Goal: Information Seeking & Learning: Find specific fact

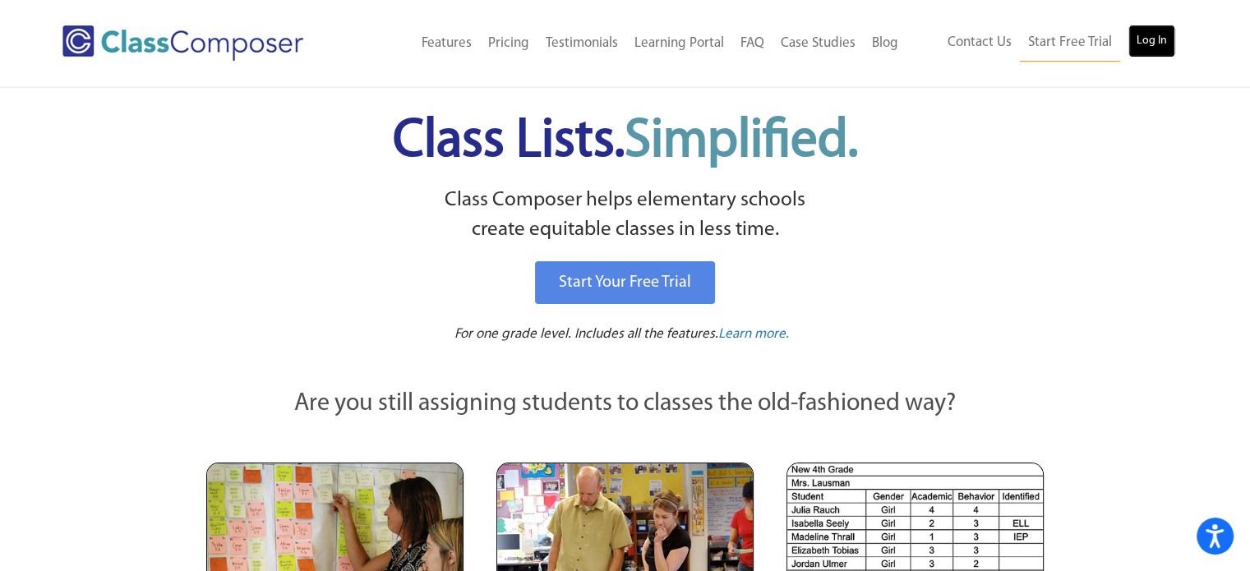
click at [1152, 43] on link "Log In" at bounding box center [1151, 41] width 47 height 33
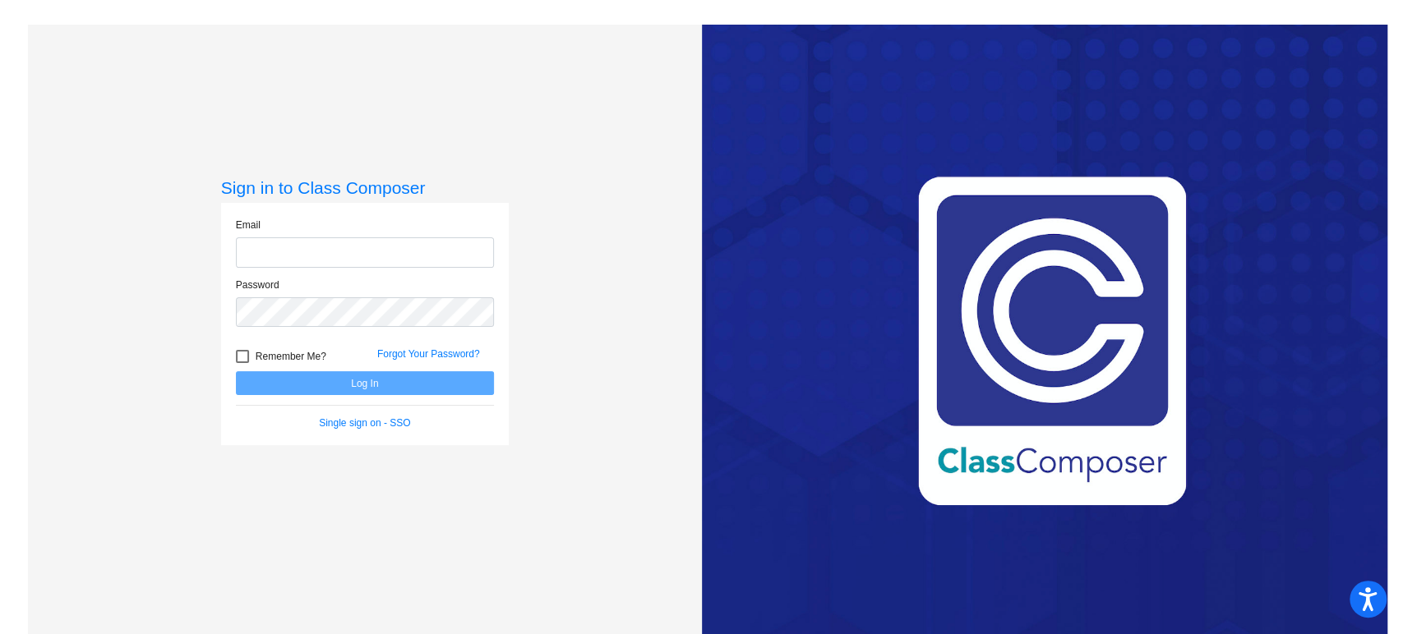
click at [385, 252] on input "email" at bounding box center [365, 252] width 258 height 30
type input "[EMAIL_ADDRESS][DOMAIN_NAME]"
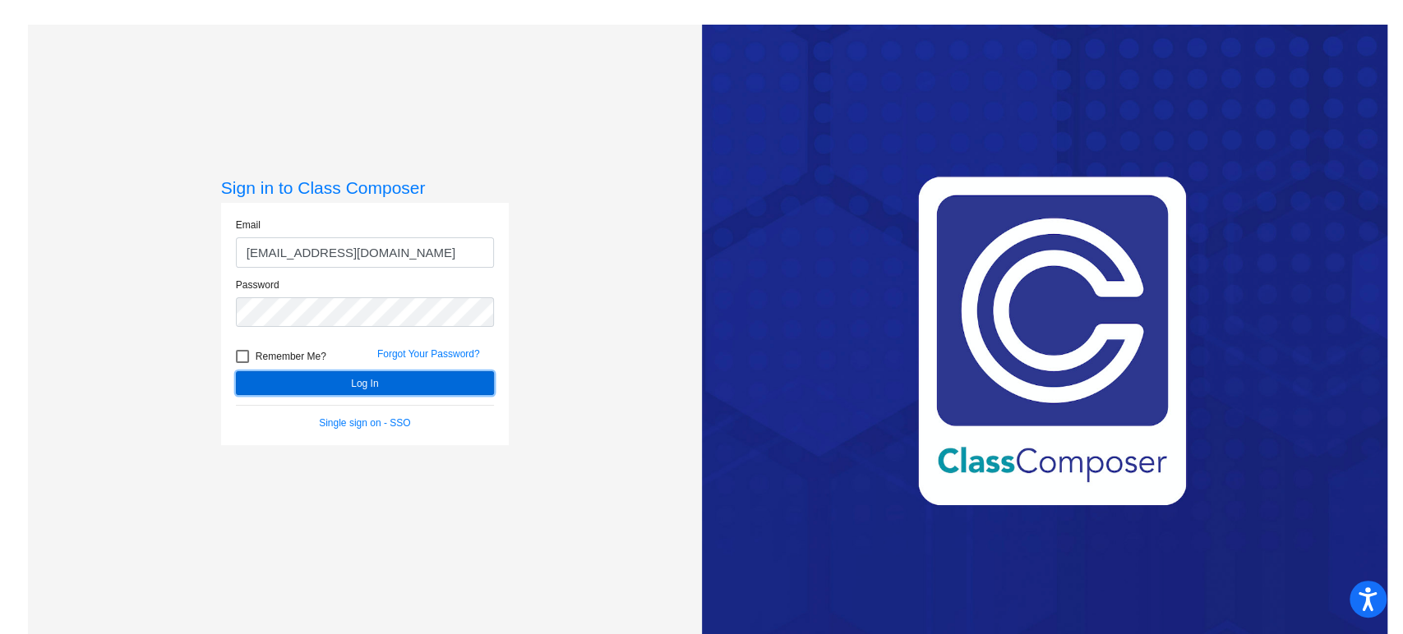
click at [375, 385] on button "Log In" at bounding box center [365, 383] width 258 height 24
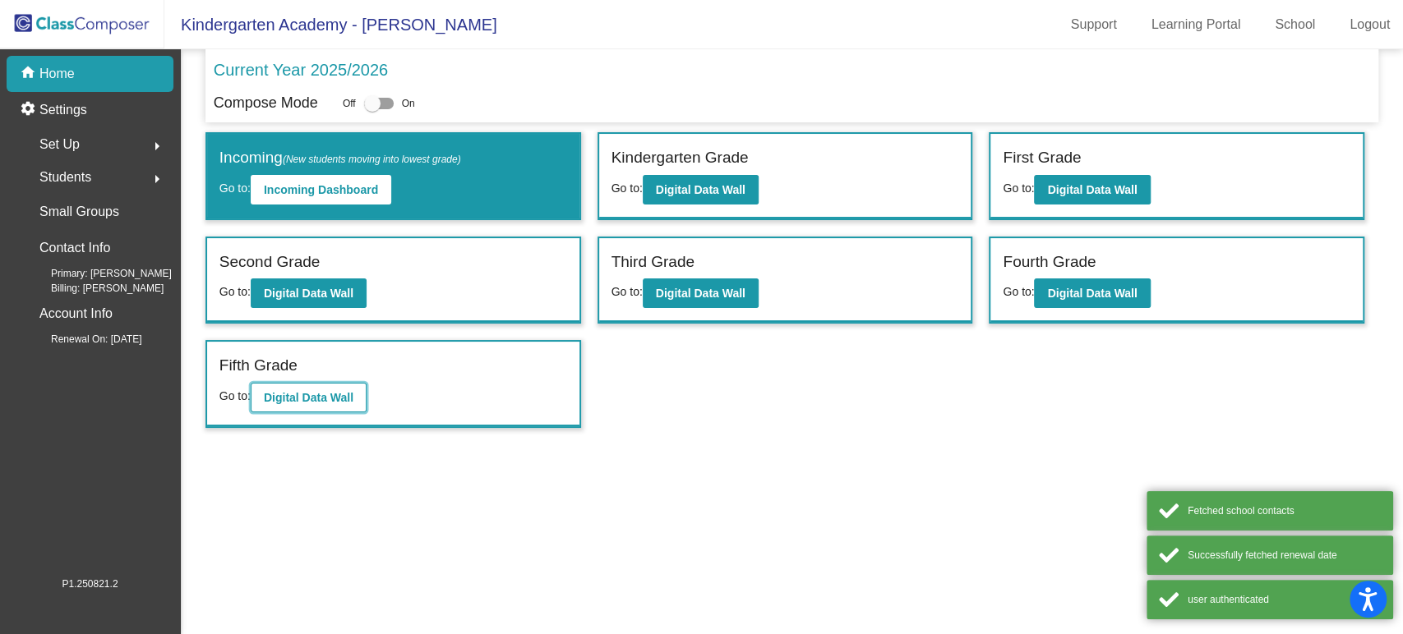
click at [330, 398] on b "Digital Data Wall" at bounding box center [309, 397] width 90 height 13
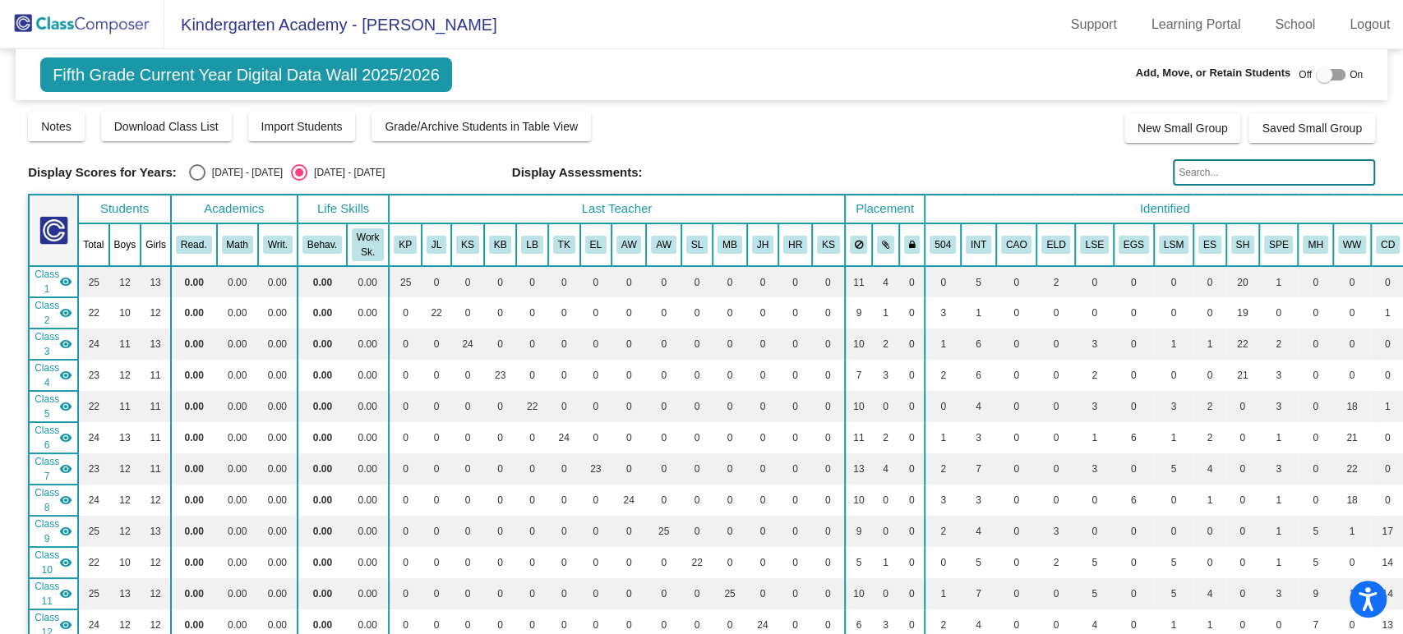
click at [196, 174] on div "Select an option" at bounding box center [197, 172] width 16 height 16
click at [196, 181] on input "[DATE] - [DATE]" at bounding box center [196, 181] width 1 height 1
radio input "true"
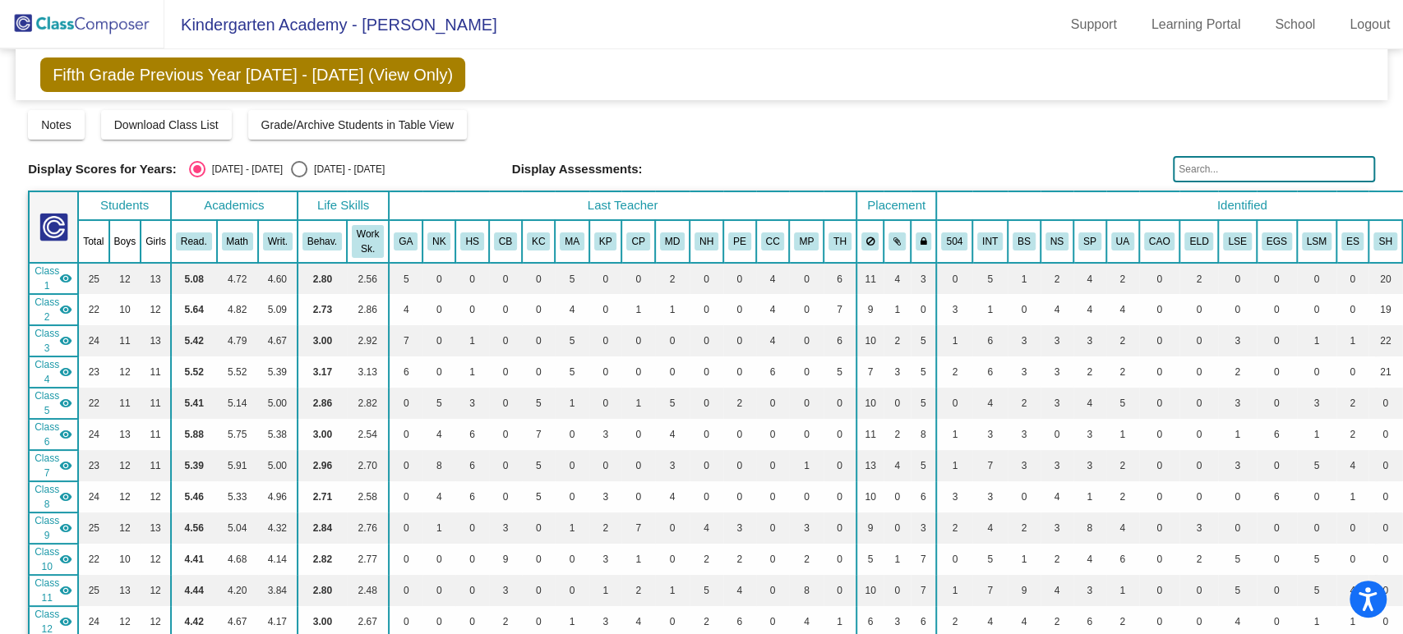
click at [1206, 169] on input "text" at bounding box center [1274, 169] width 202 height 26
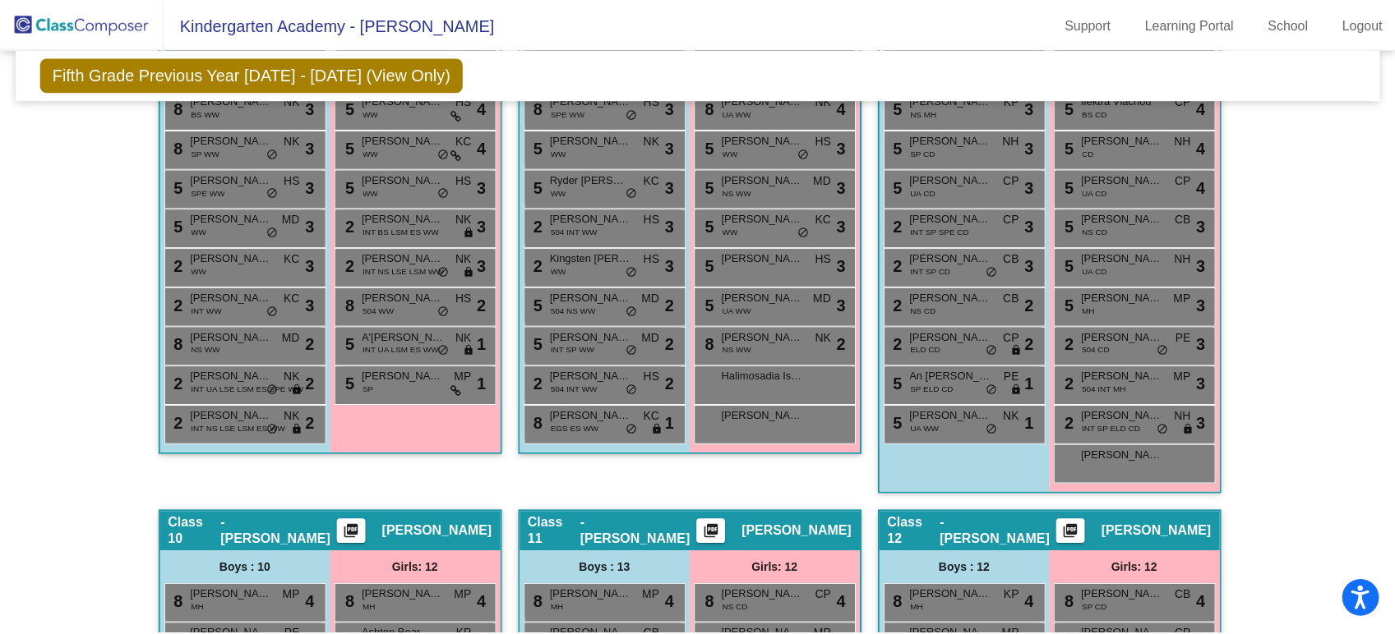
scroll to position [2556, 0]
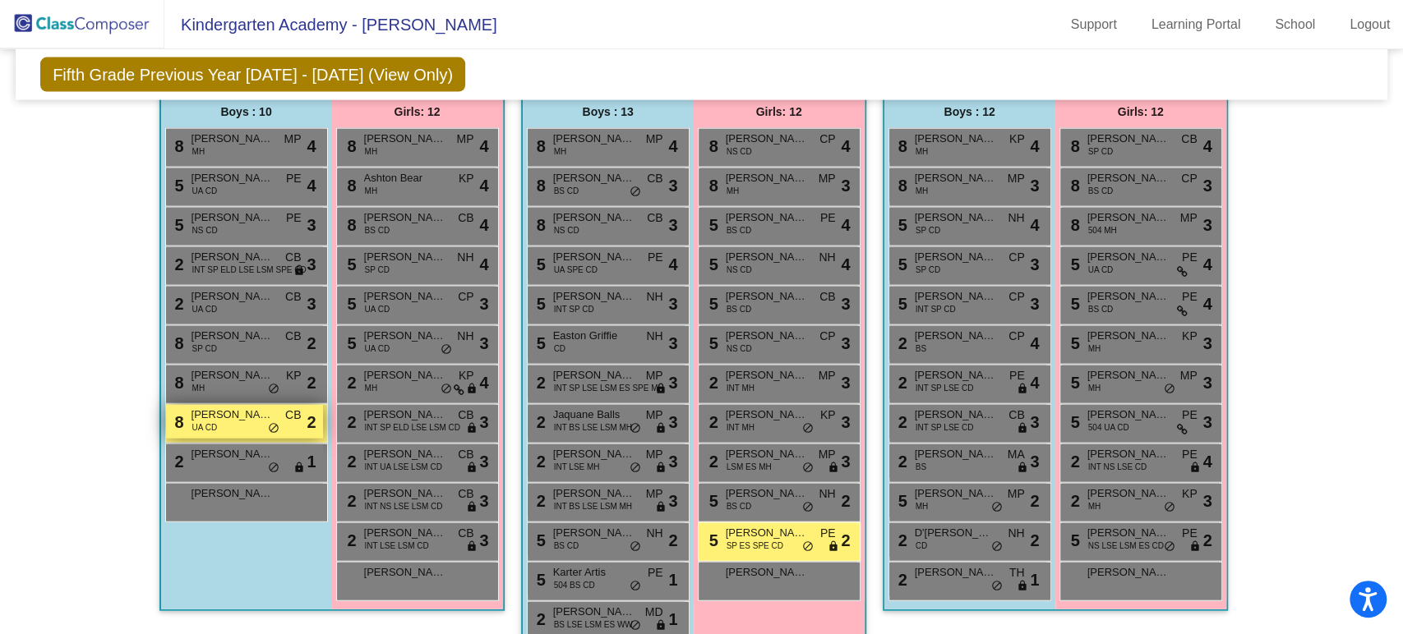
type input "[PERSON_NAME]"
click at [214, 419] on div "8 [PERSON_NAME] UA CD CB lock do_not_disturb_alt 2" at bounding box center [244, 422] width 157 height 34
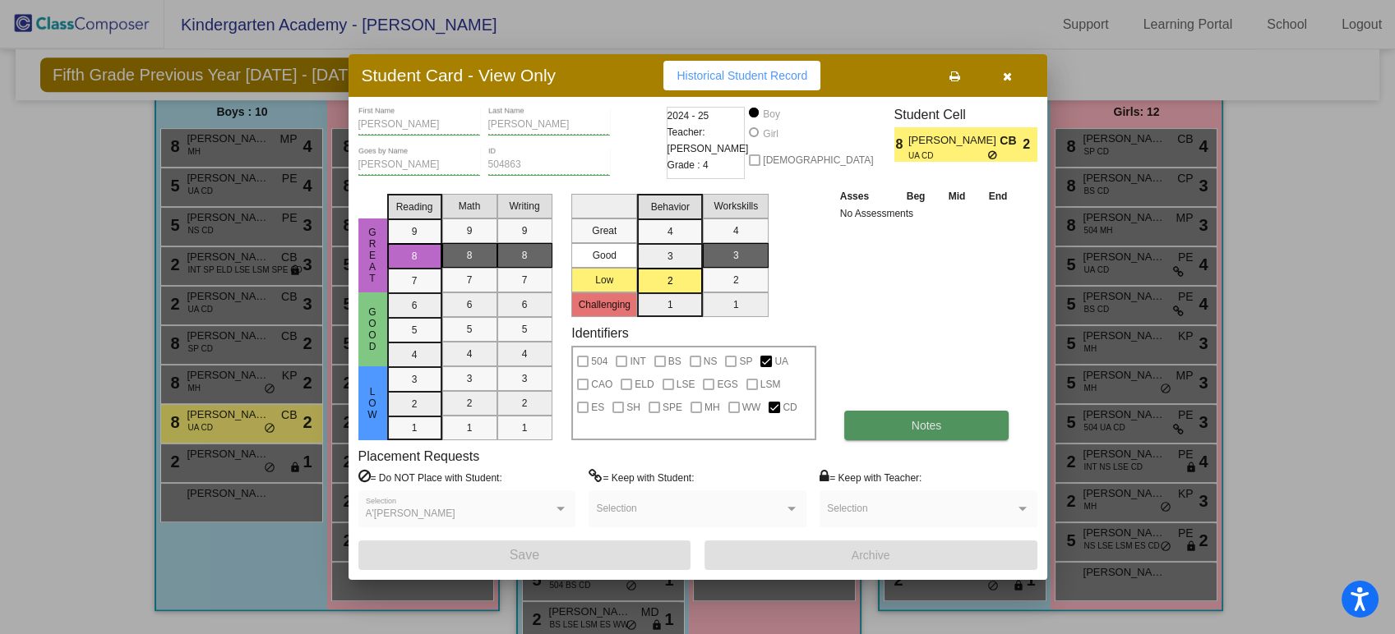
click at [940, 426] on span "Notes" at bounding box center [926, 425] width 30 height 13
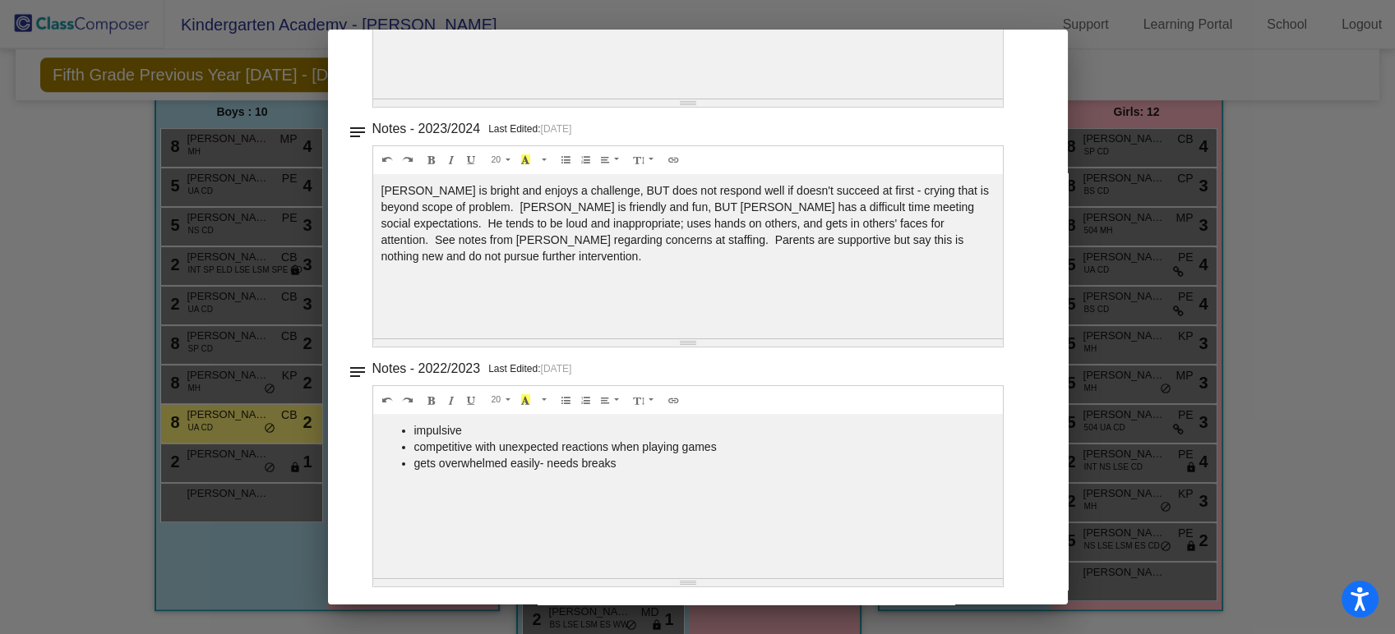
scroll to position [0, 0]
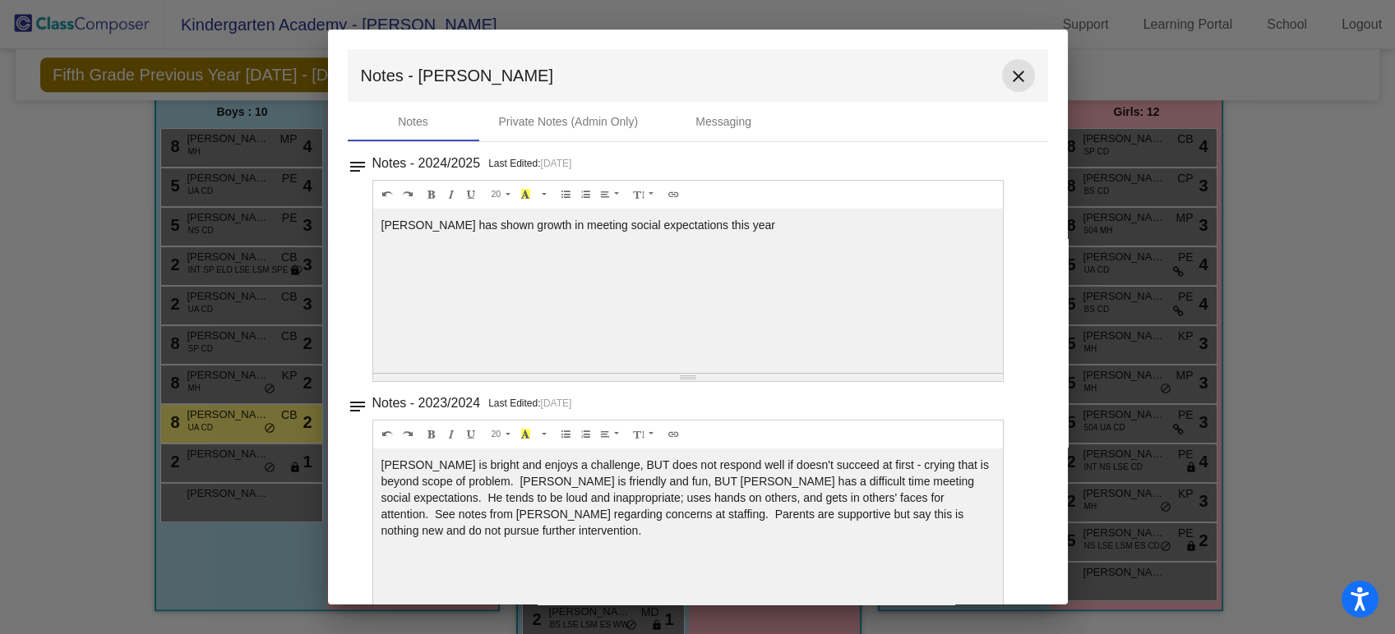
click at [1011, 76] on mat-icon "close" at bounding box center [1018, 77] width 20 height 20
